Goal: Find specific page/section: Find specific page/section

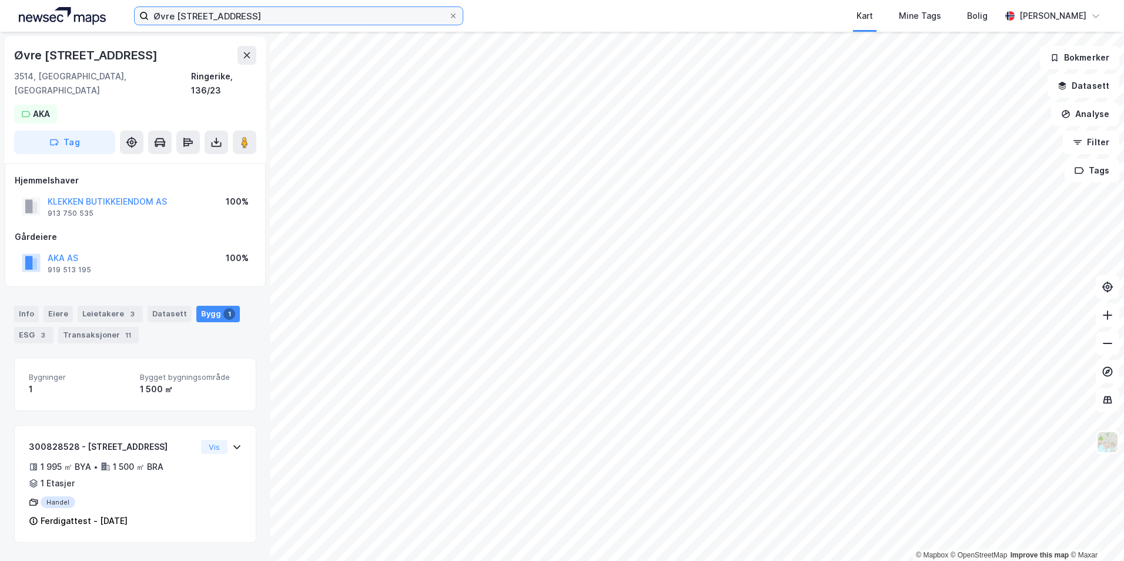
click at [199, 16] on input "Øvre [STREET_ADDRESS]" at bounding box center [299, 16] width 300 height 18
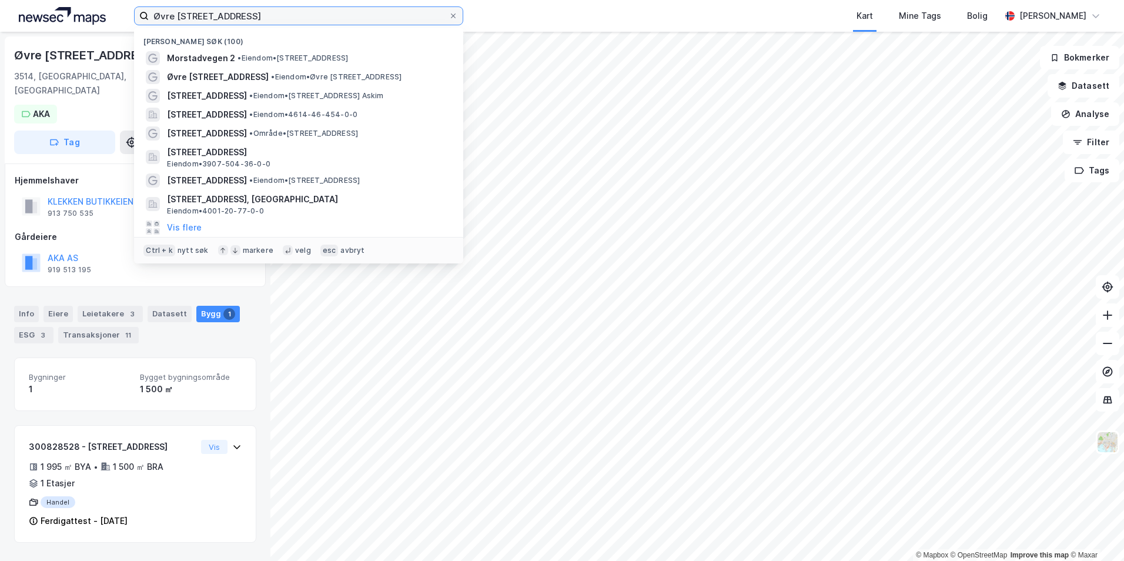
click at [199, 16] on input "Øvre [STREET_ADDRESS]" at bounding box center [299, 16] width 300 height 18
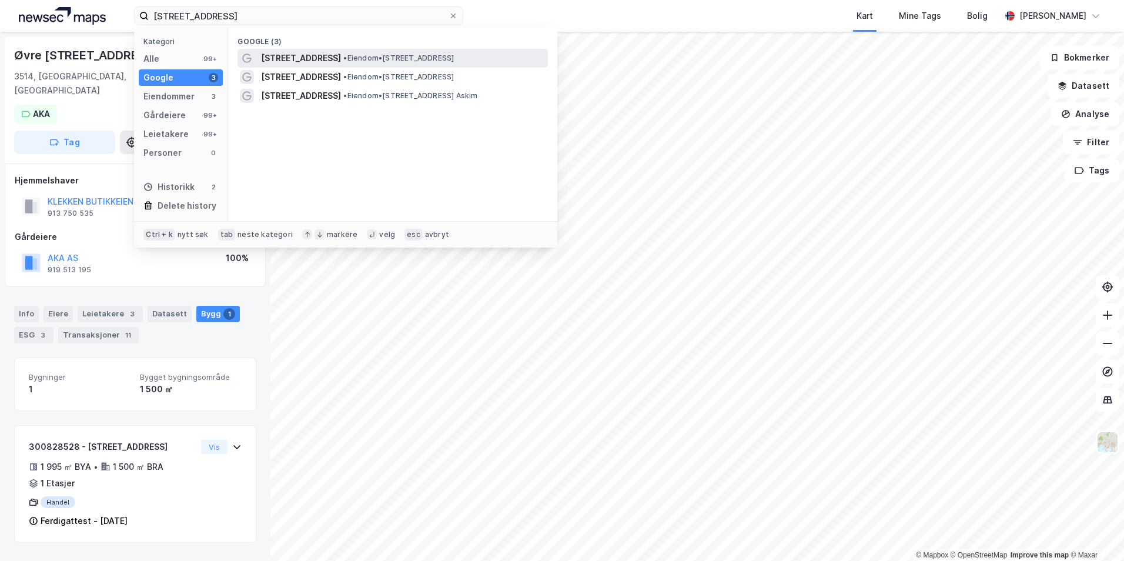
click at [454, 62] on span "• Eiendom • [STREET_ADDRESS]" at bounding box center [398, 57] width 110 height 9
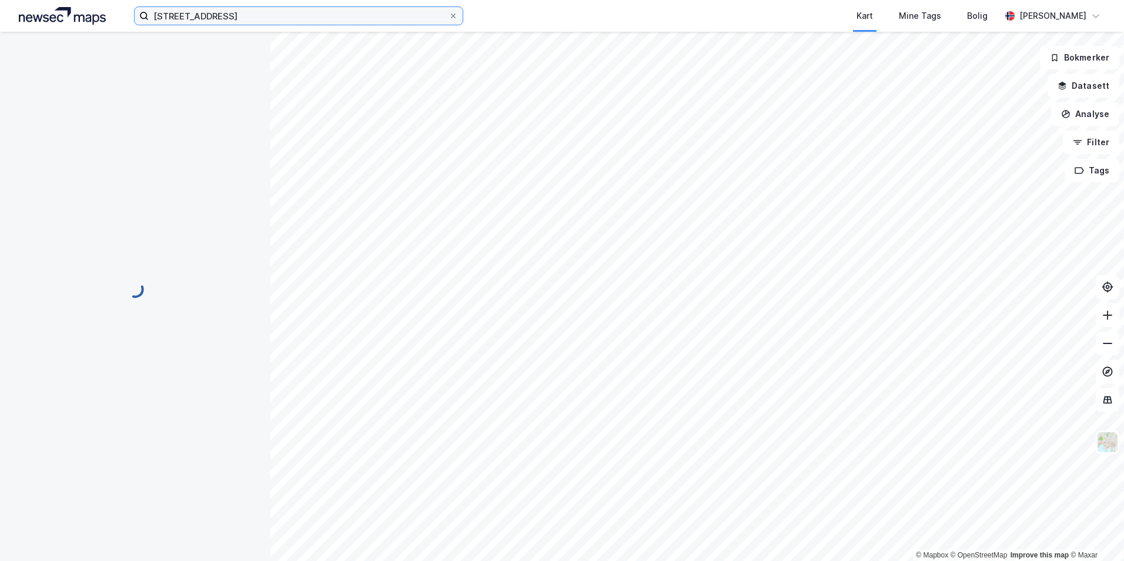
click at [243, 15] on input "[STREET_ADDRESS]" at bounding box center [299, 16] width 300 height 18
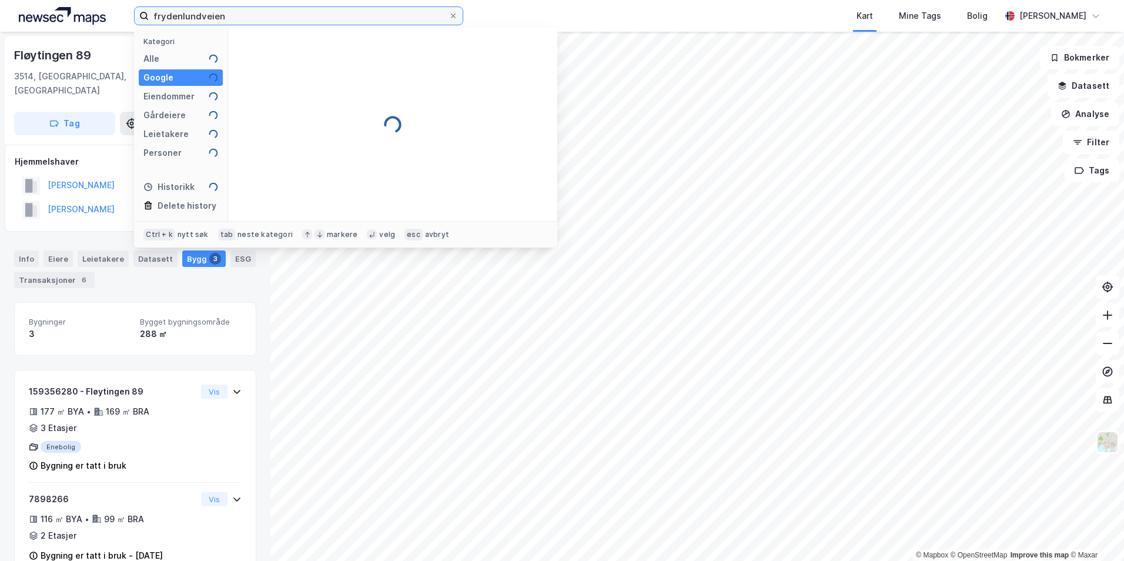
type input "[STREET_ADDRESS]"
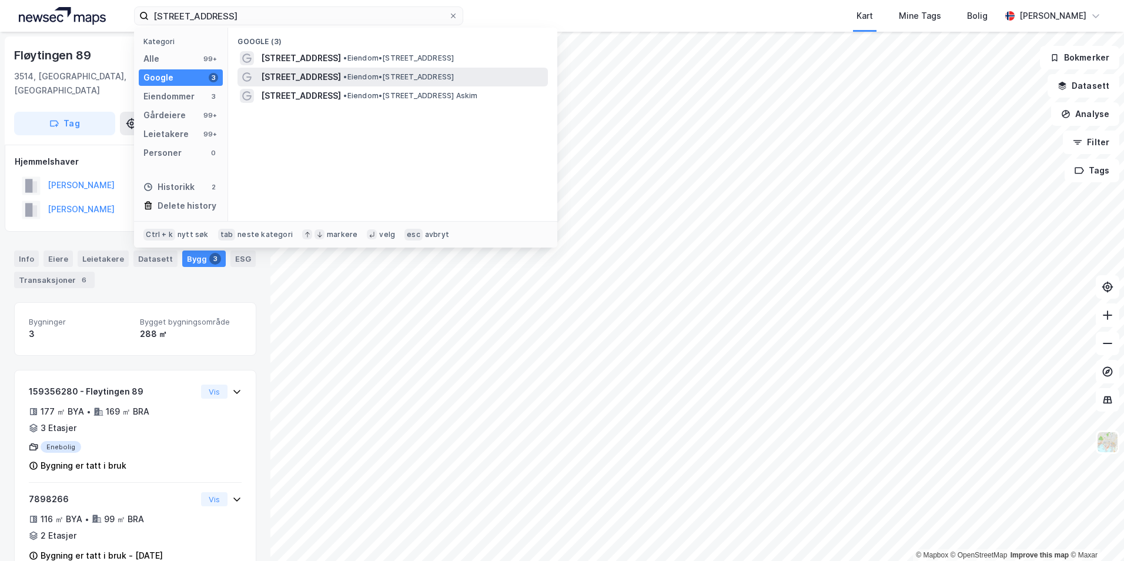
click at [417, 78] on span "• Eiendom • [STREET_ADDRESS]" at bounding box center [398, 76] width 110 height 9
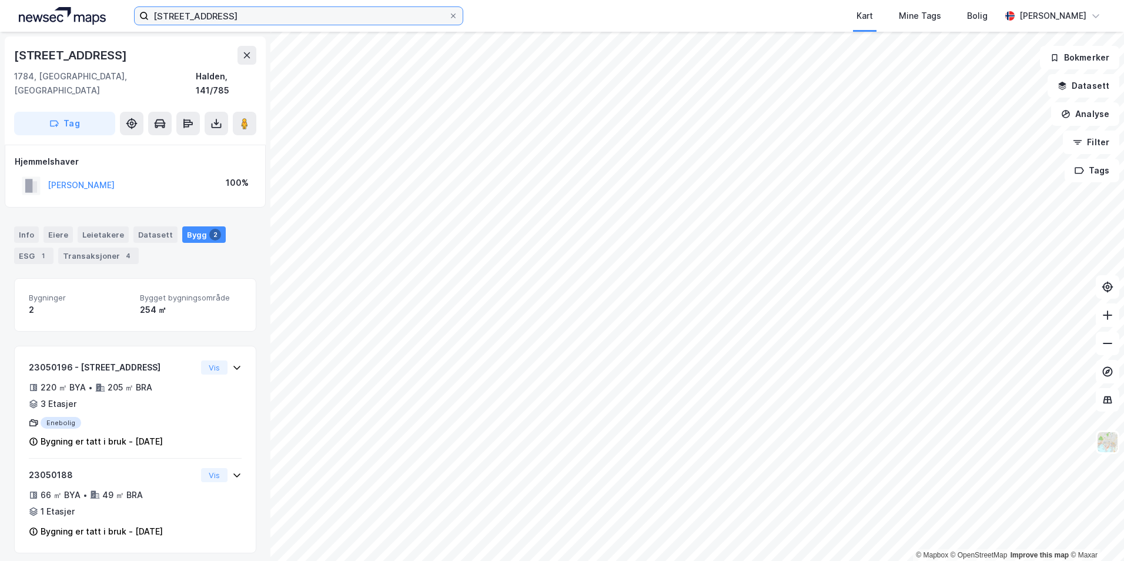
click at [268, 20] on input "[STREET_ADDRESS]" at bounding box center [299, 16] width 300 height 18
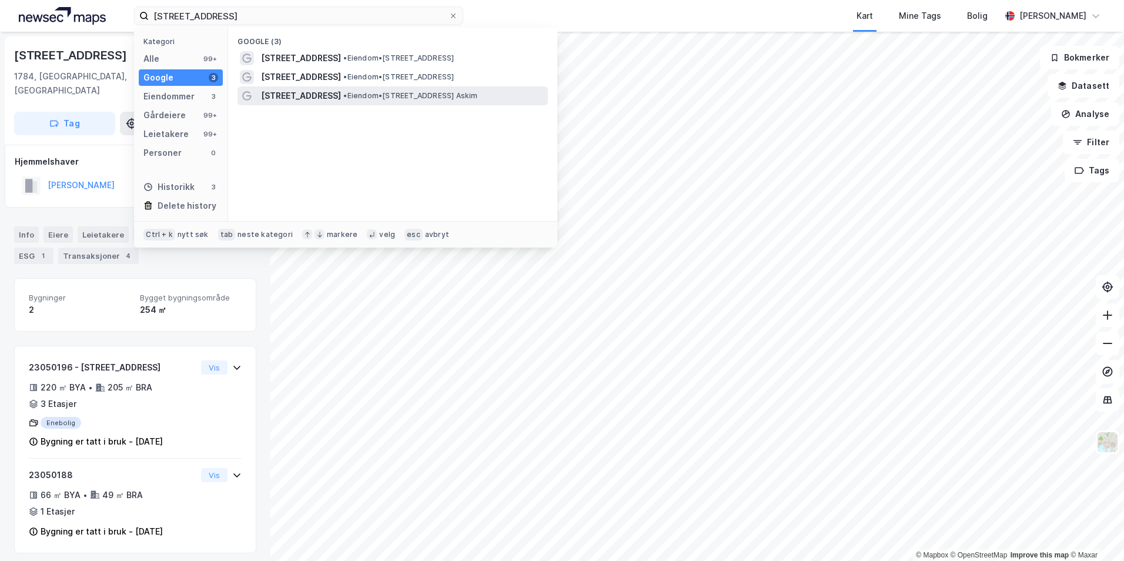
click at [412, 96] on span "• Eiendom • [STREET_ADDRESS] Askim" at bounding box center [410, 95] width 134 height 9
